Goal: Task Accomplishment & Management: Use online tool/utility

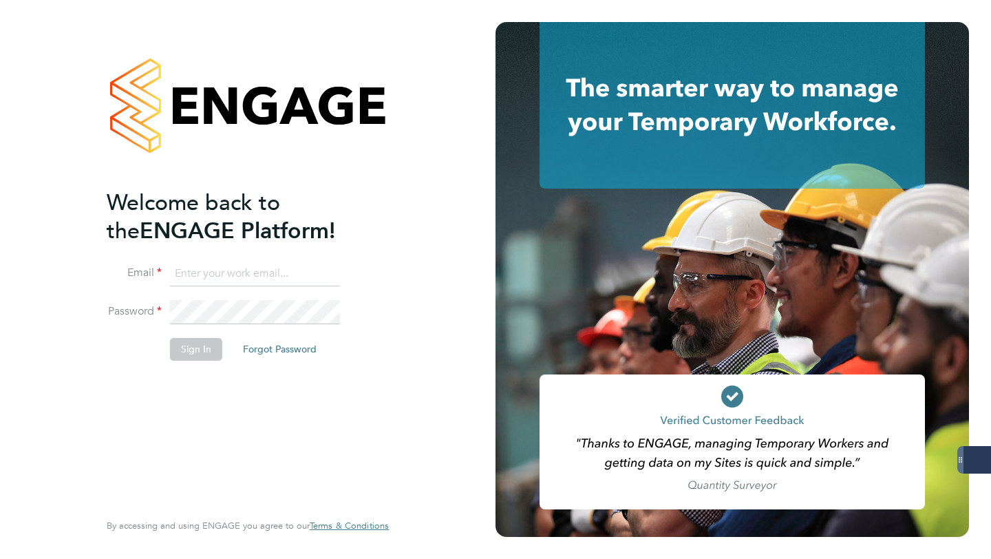
click at [207, 269] on input at bounding box center [255, 274] width 170 height 25
type input "libby@18rec.com"
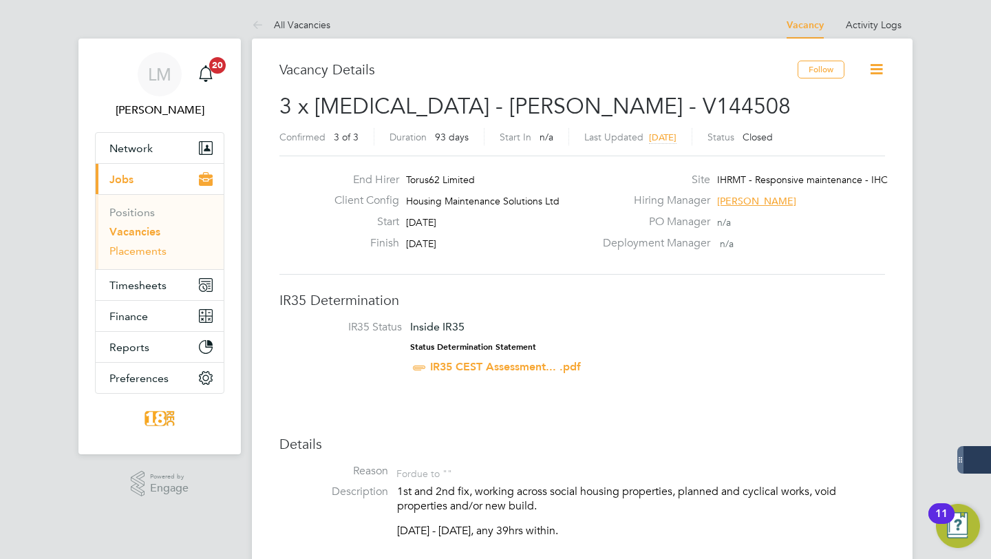
click at [144, 249] on link "Placements" at bounding box center [137, 250] width 57 height 13
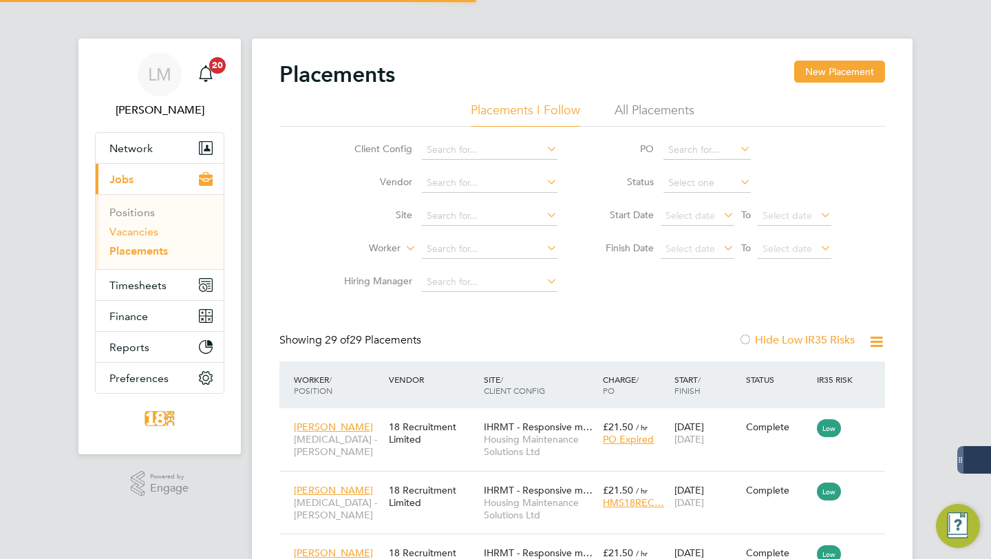
click at [134, 233] on link "Vacancies" at bounding box center [133, 231] width 49 height 13
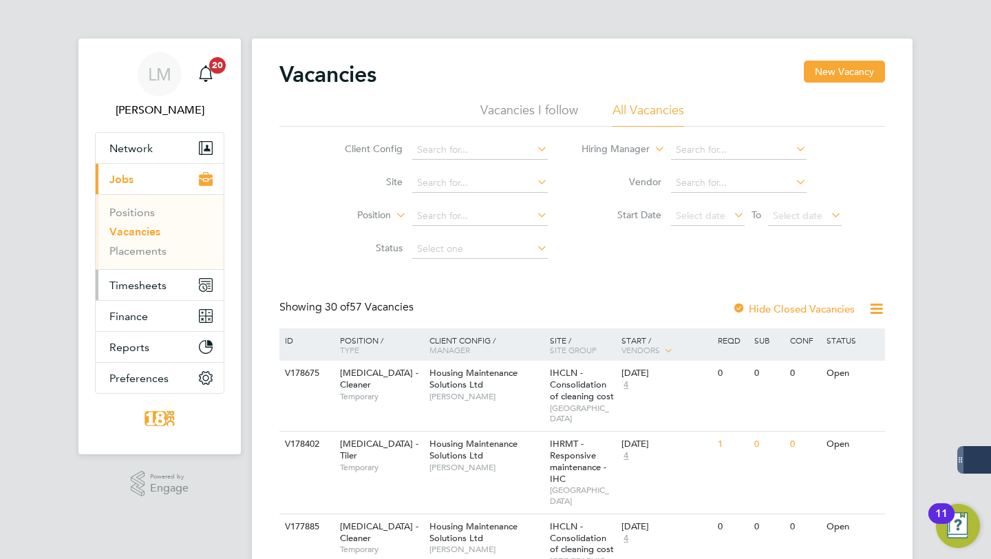
click at [156, 284] on span "Timesheets" at bounding box center [137, 285] width 57 height 13
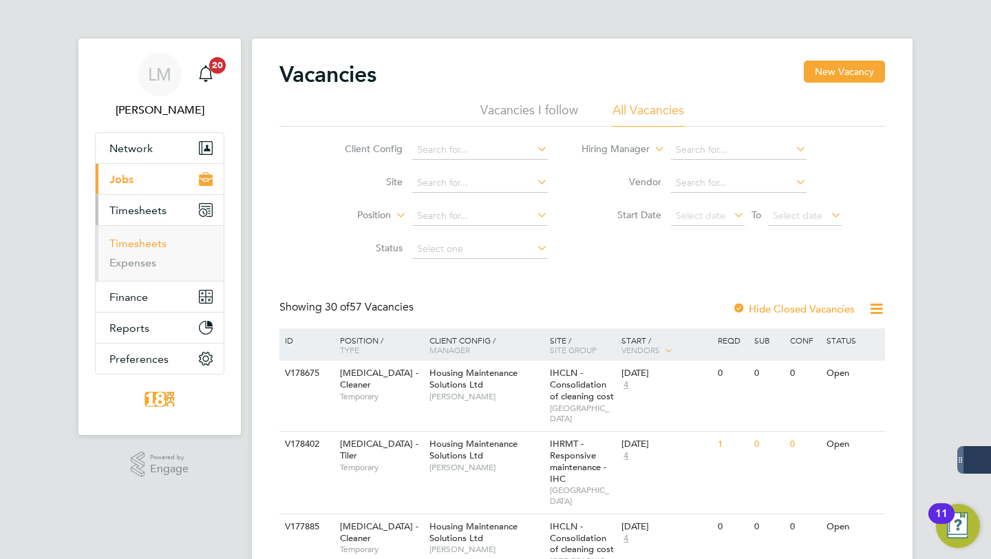
click at [154, 246] on link "Timesheets" at bounding box center [137, 243] width 57 height 13
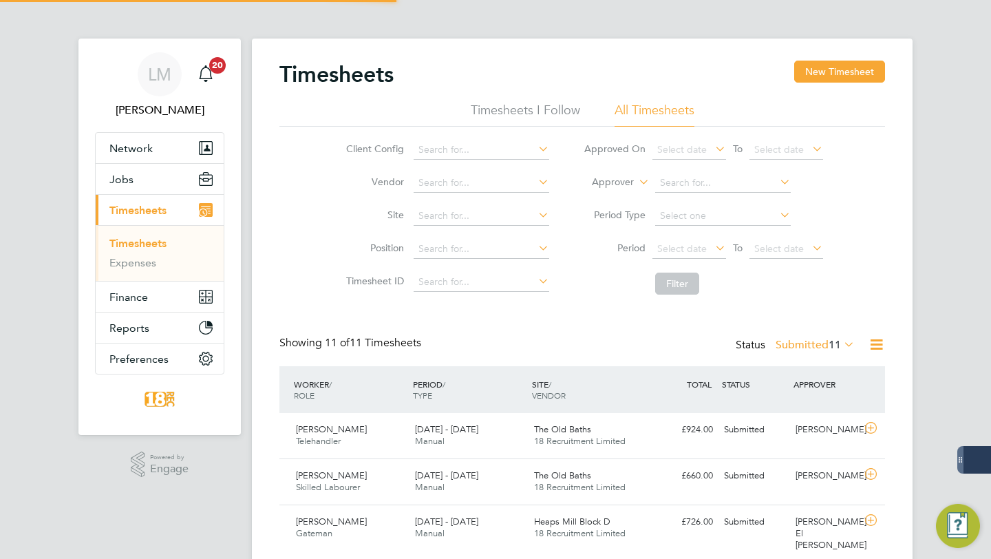
scroll to position [34, 119]
